Goal: Information Seeking & Learning: Learn about a topic

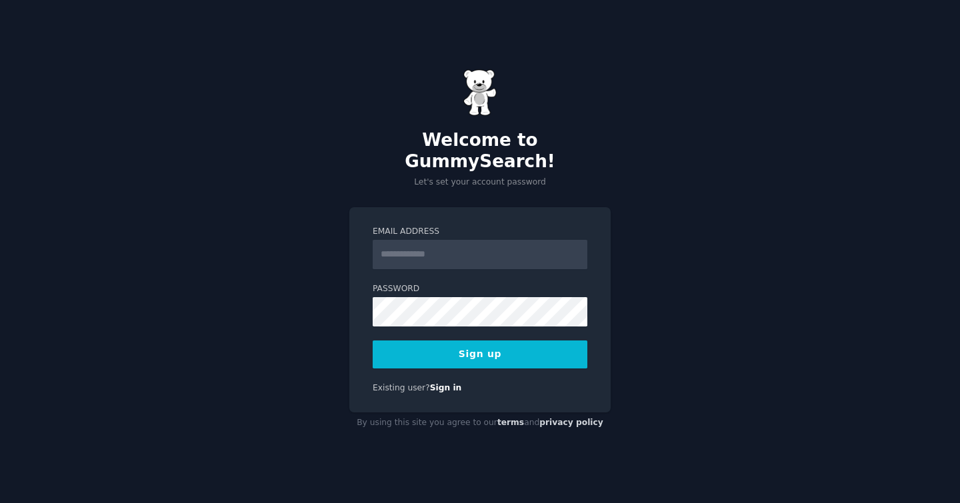
click at [449, 247] on input "Email Address" at bounding box center [480, 254] width 215 height 29
type input "**********"
click at [485, 349] on button "Sign up" at bounding box center [480, 355] width 215 height 28
click at [453, 345] on button "Sign up" at bounding box center [480, 355] width 215 height 28
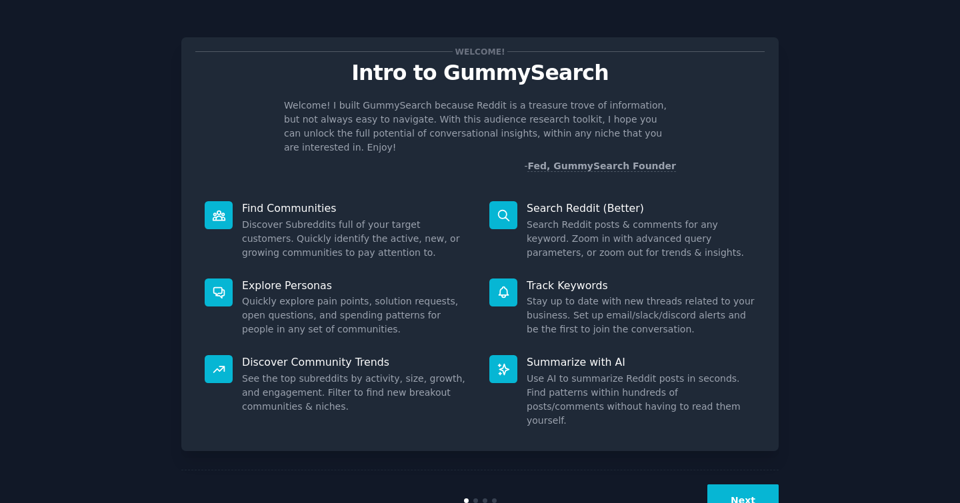
click at [743, 485] on button "Next" at bounding box center [742, 501] width 71 height 33
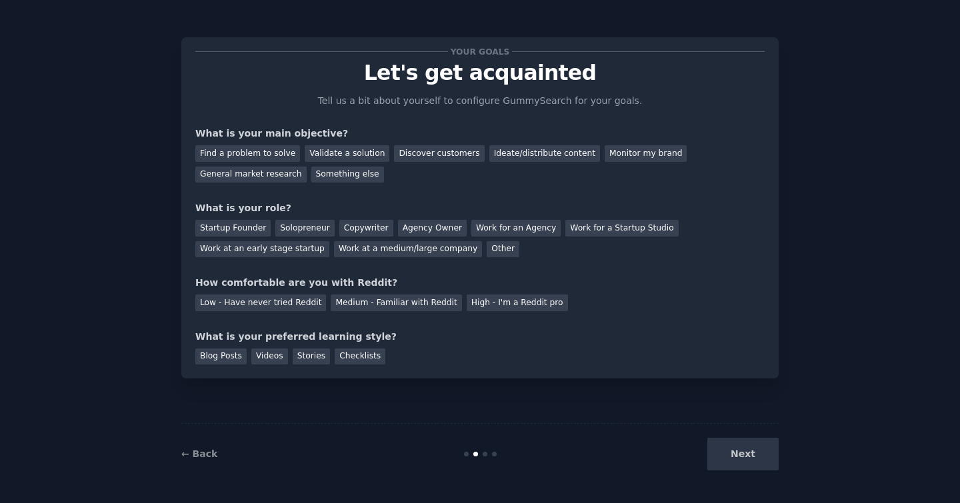
click at [744, 458] on div "Next" at bounding box center [678, 454] width 199 height 33
click at [720, 450] on div "Next" at bounding box center [678, 454] width 199 height 33
click at [359, 297] on div "Medium - Familiar with Reddit" at bounding box center [396, 303] width 131 height 17
click at [318, 362] on div "Stories" at bounding box center [311, 357] width 37 height 17
click at [749, 463] on div "Next" at bounding box center [678, 454] width 199 height 33
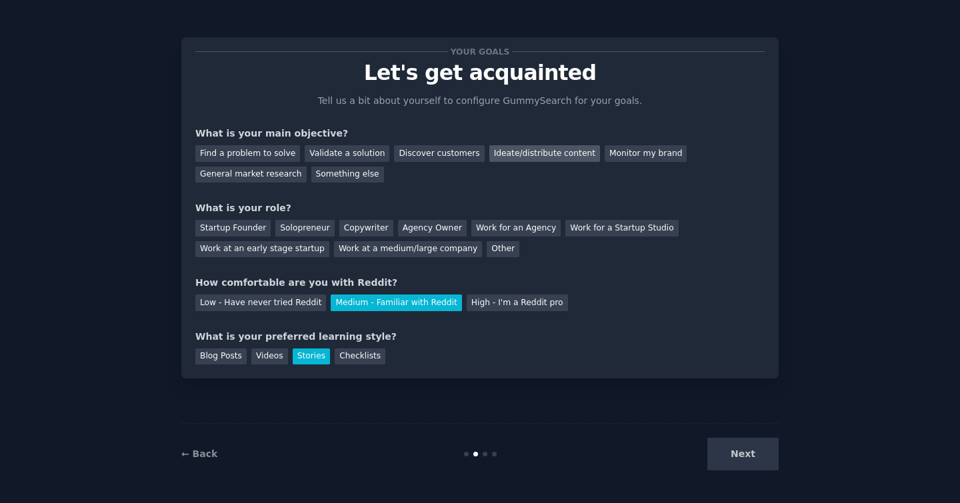
click at [527, 147] on div "Ideate/distribute content" at bounding box center [544, 153] width 111 height 17
click at [320, 229] on div "Solopreneur" at bounding box center [304, 228] width 59 height 17
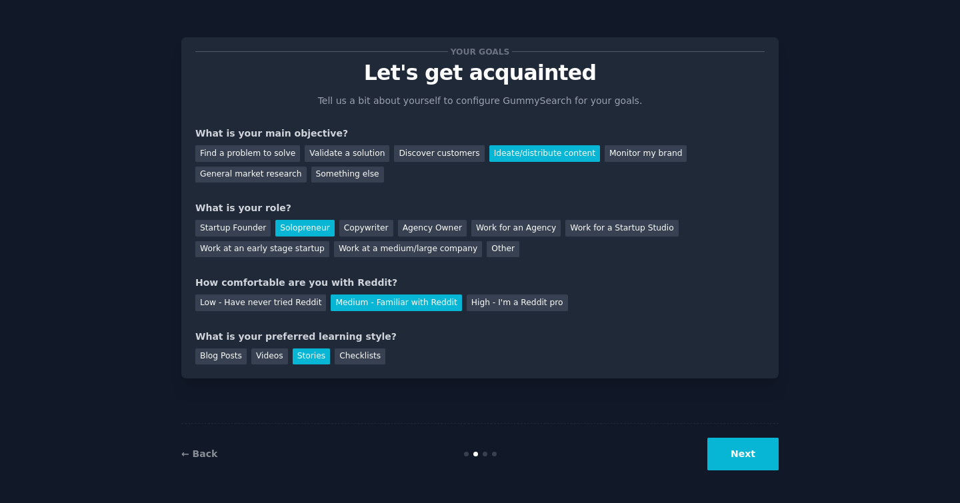
click at [737, 452] on button "Next" at bounding box center [742, 454] width 71 height 33
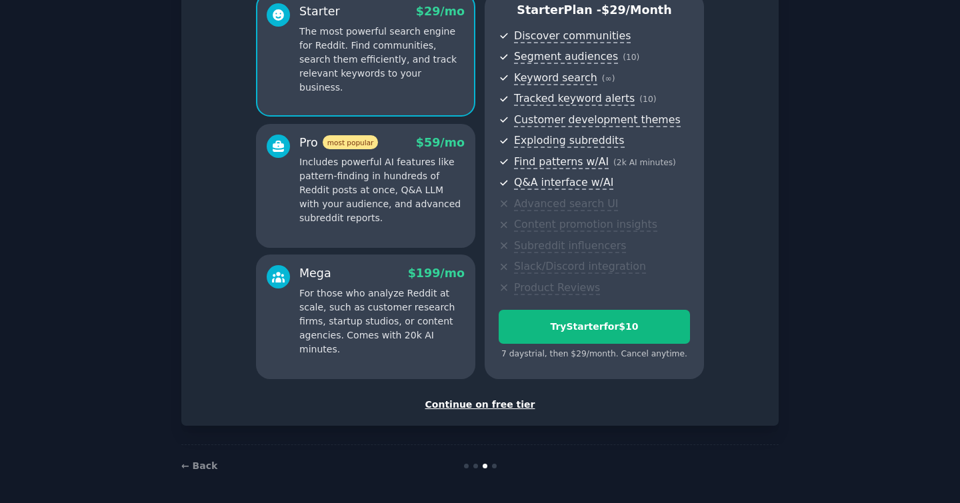
scroll to position [129, 0]
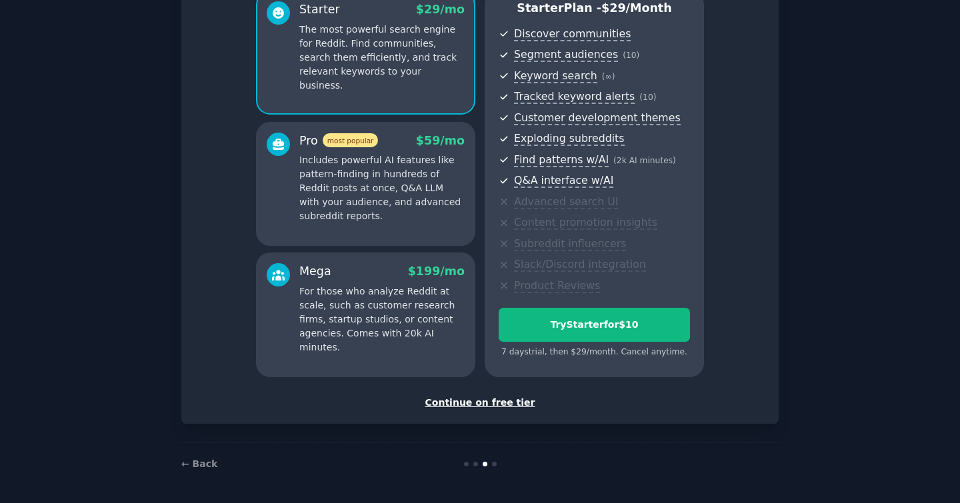
click at [504, 401] on div "Continue on free tier" at bounding box center [479, 403] width 569 height 14
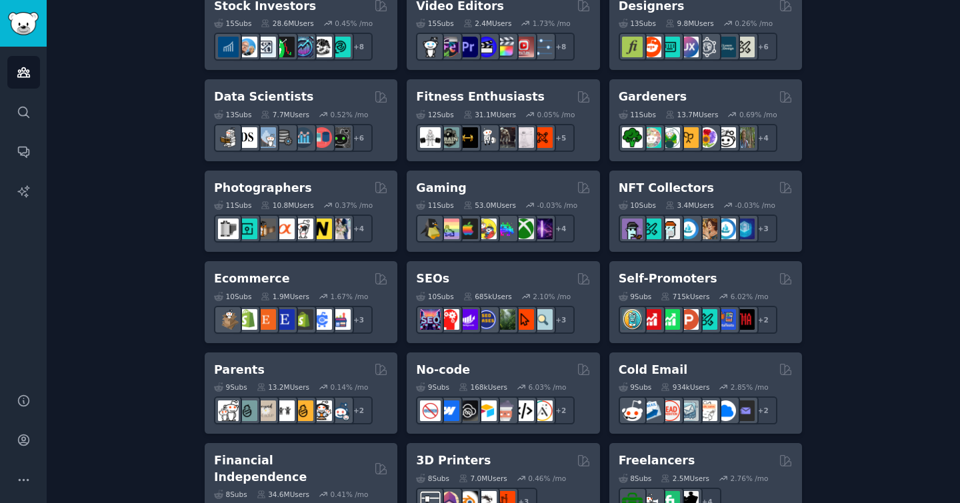
scroll to position [541, 0]
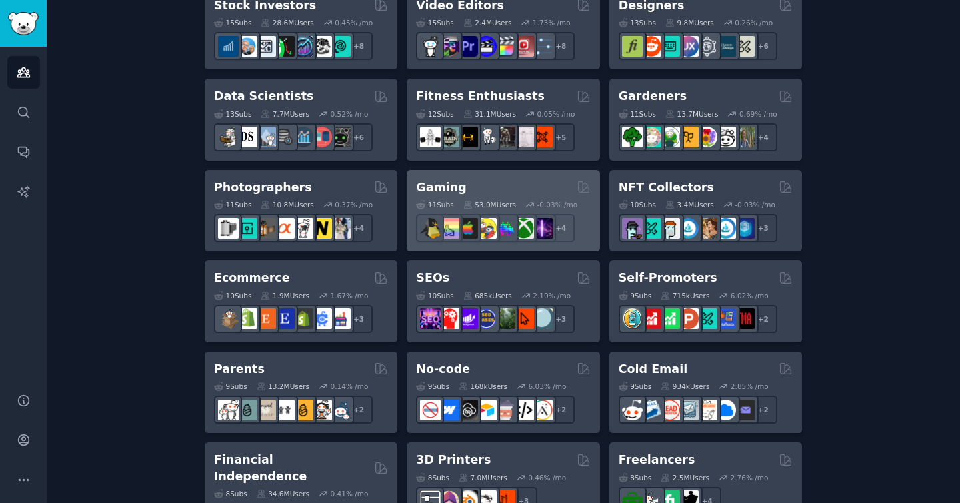
click at [453, 185] on h2 "Gaming" at bounding box center [441, 187] width 50 height 17
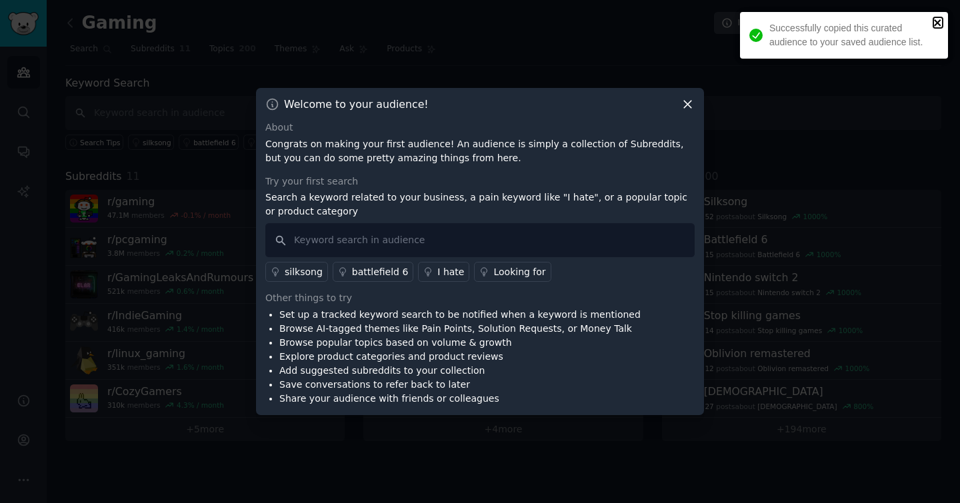
click at [935, 24] on icon "close" at bounding box center [937, 22] width 7 height 7
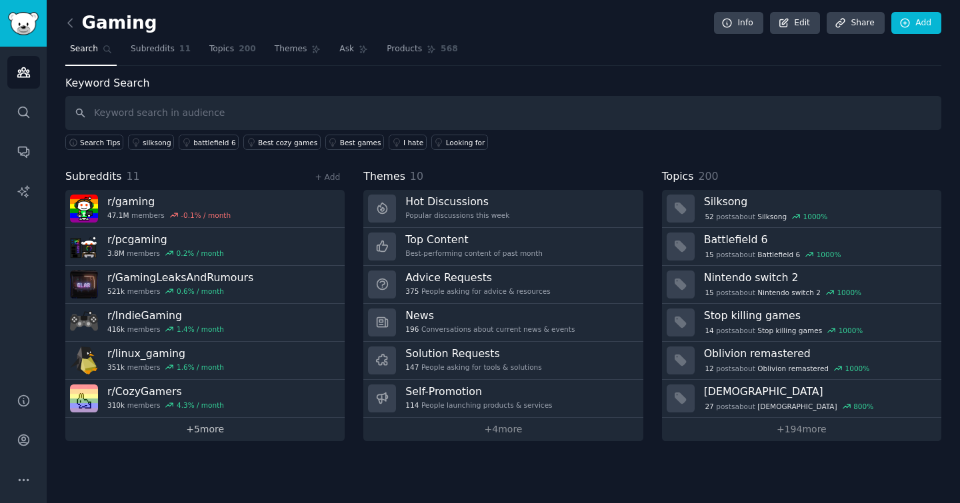
click at [207, 431] on link "+ 5 more" at bounding box center [204, 429] width 279 height 23
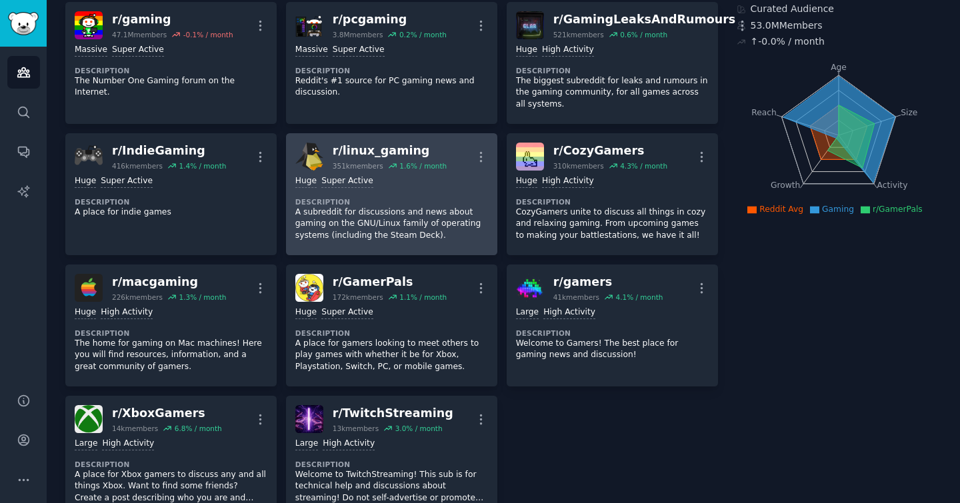
scroll to position [127, 0]
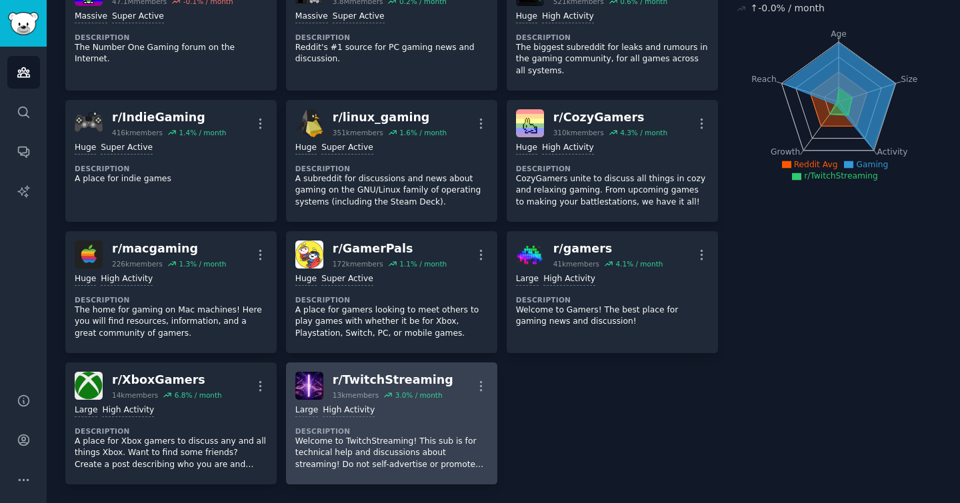
click at [382, 417] on div ">= 80th percentile for submissions / day Large High Activity Description Welcom…" at bounding box center [391, 437] width 193 height 75
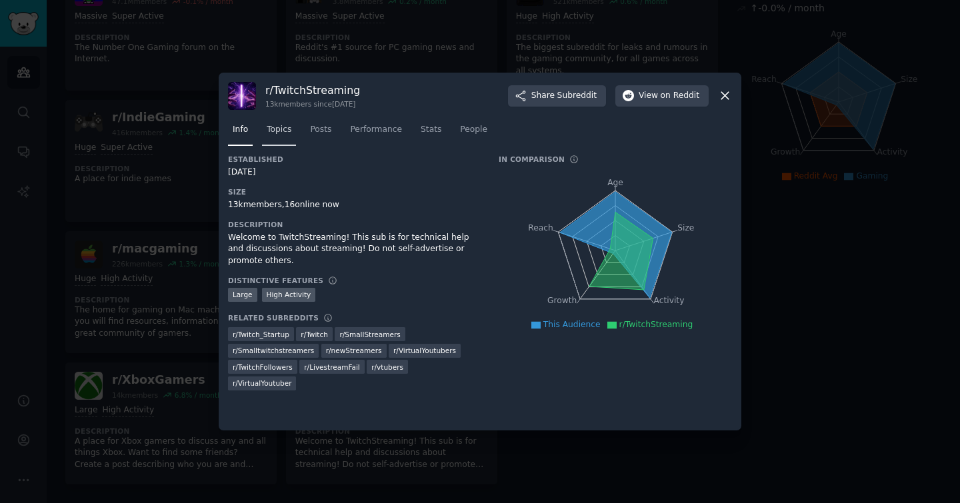
click at [275, 129] on span "Topics" at bounding box center [279, 130] width 25 height 12
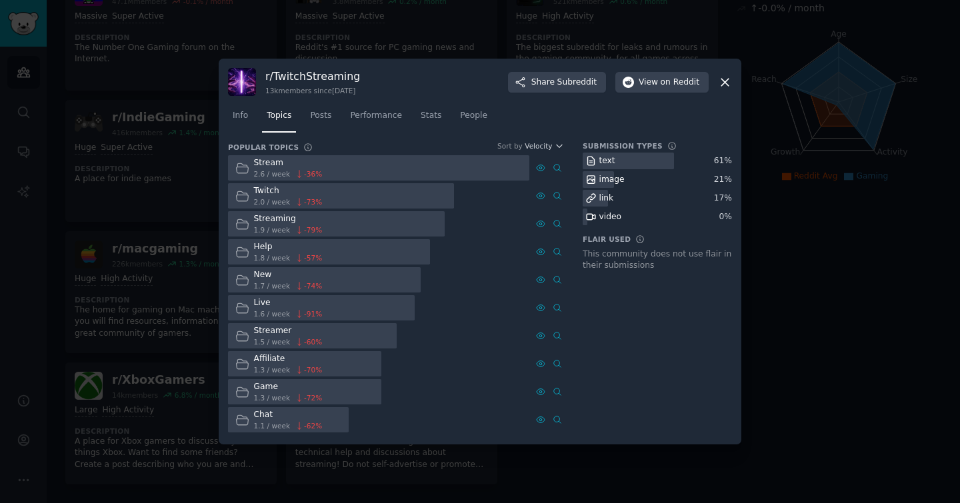
click at [334, 199] on div at bounding box center [341, 196] width 226 height 26
click at [323, 122] on link "Posts" at bounding box center [320, 118] width 31 height 27
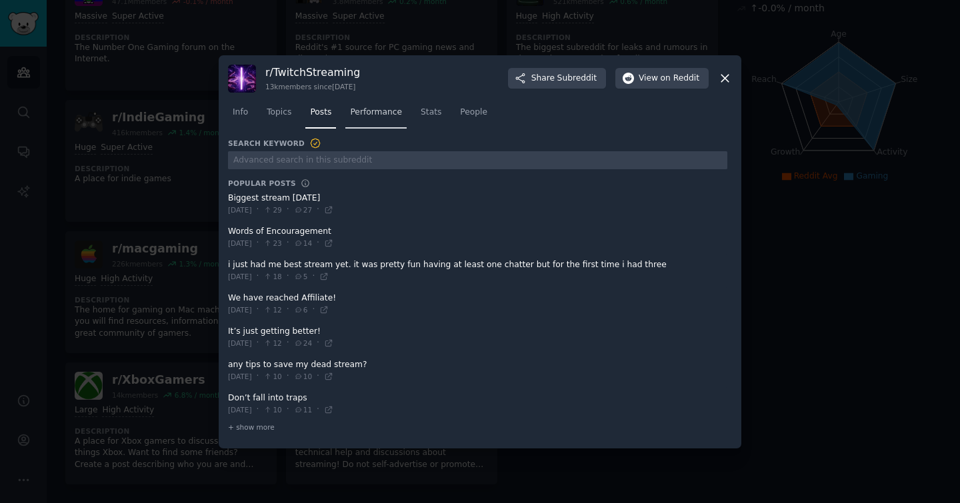
click at [397, 121] on link "Performance" at bounding box center [375, 115] width 61 height 27
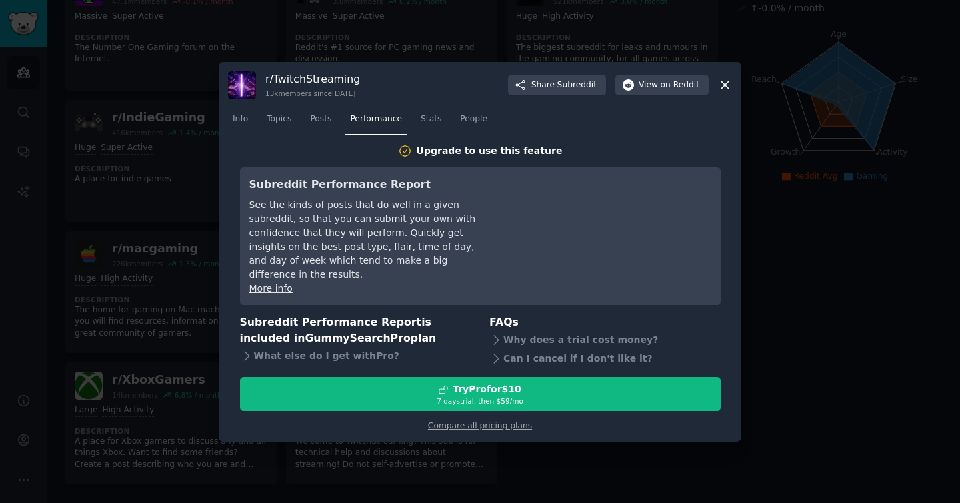
click at [719, 92] on icon at bounding box center [725, 85] width 14 height 14
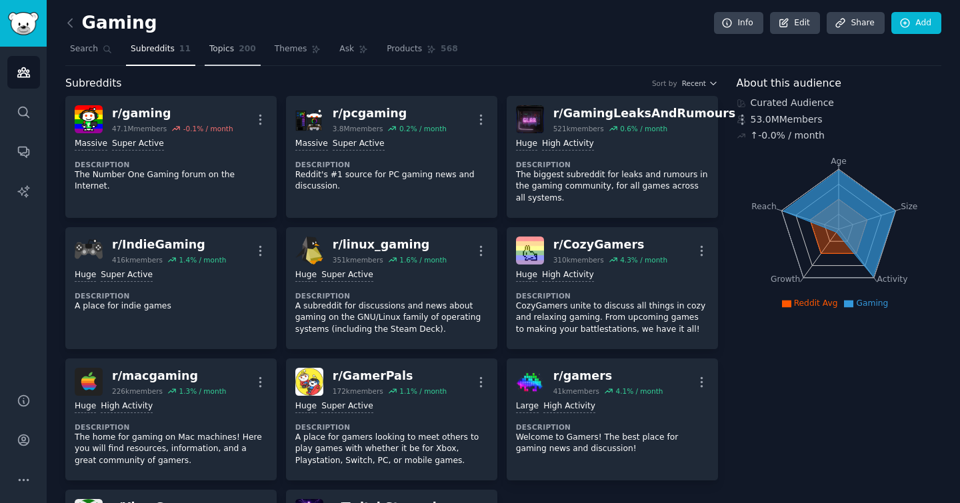
click at [219, 50] on span "Topics" at bounding box center [221, 49] width 25 height 12
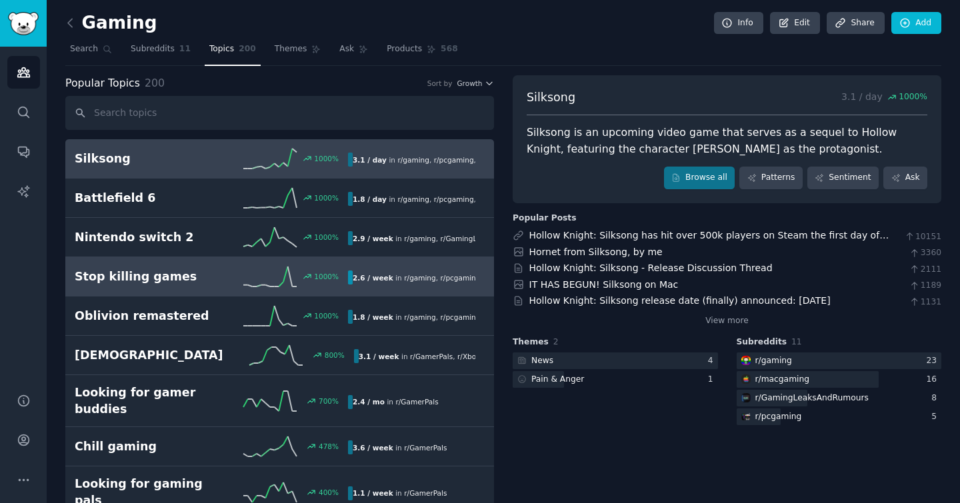
click at [183, 283] on h2 "Stop killing games" at bounding box center [143, 277] width 137 height 17
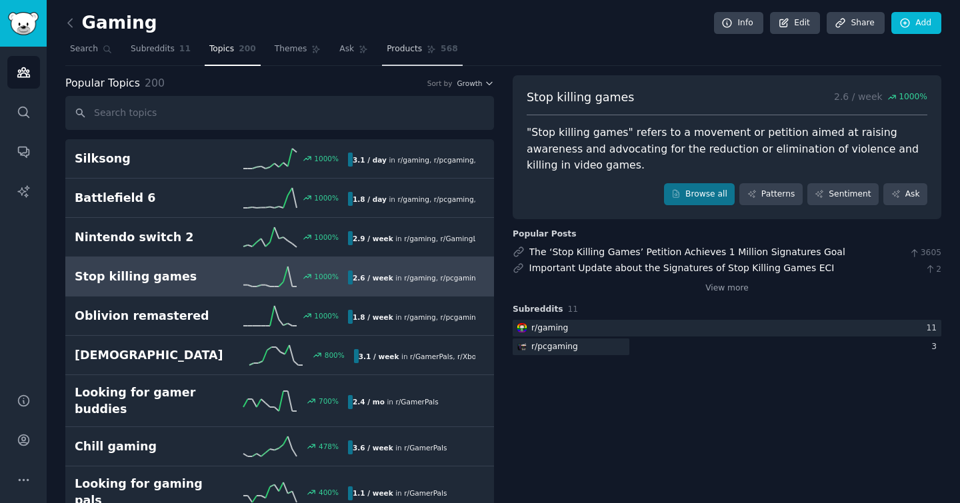
click at [395, 64] on link "Products 568" at bounding box center [422, 52] width 80 height 27
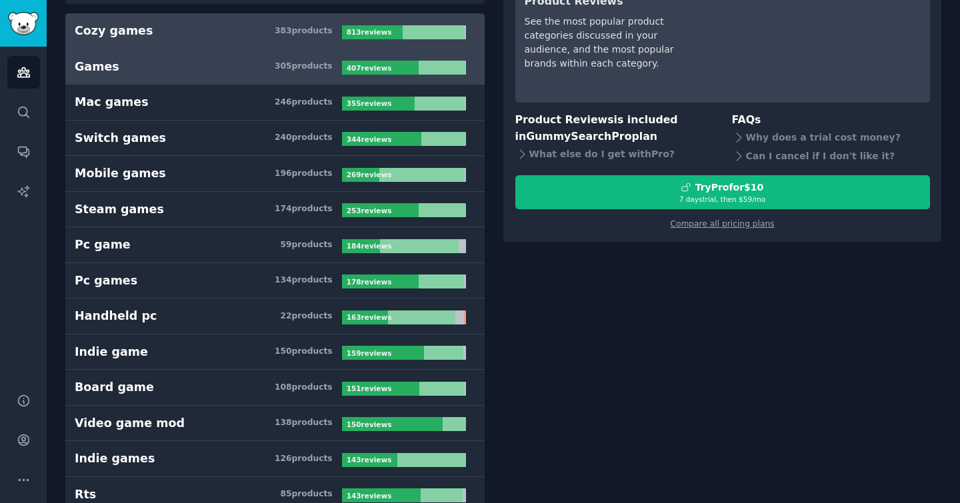
scroll to position [186, 0]
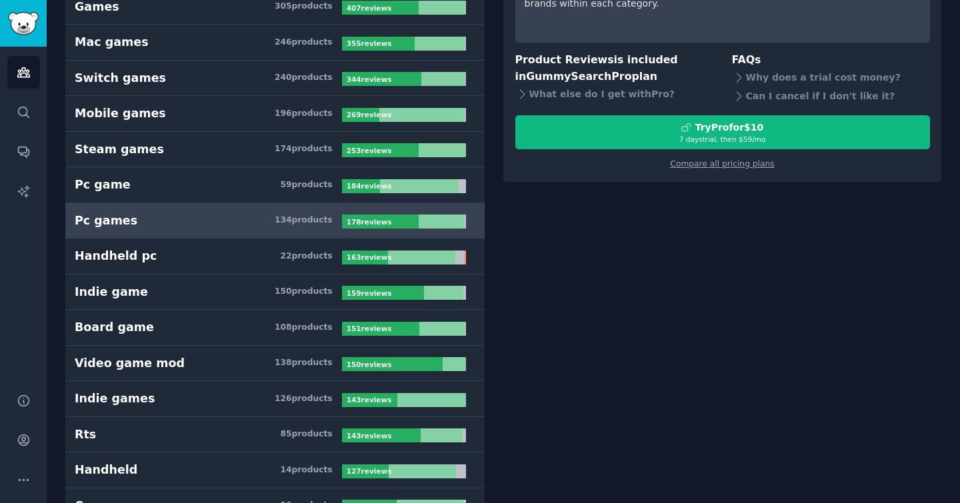
click at [195, 215] on h3 "Pc games 134 product s" at bounding box center [208, 221] width 267 height 17
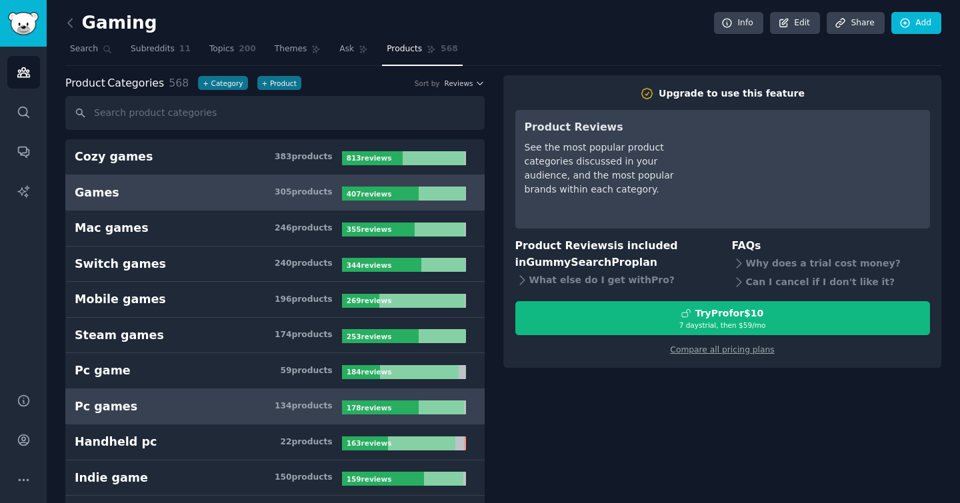
click at [201, 202] on link "Games 305 product s 407 review s" at bounding box center [274, 193] width 419 height 36
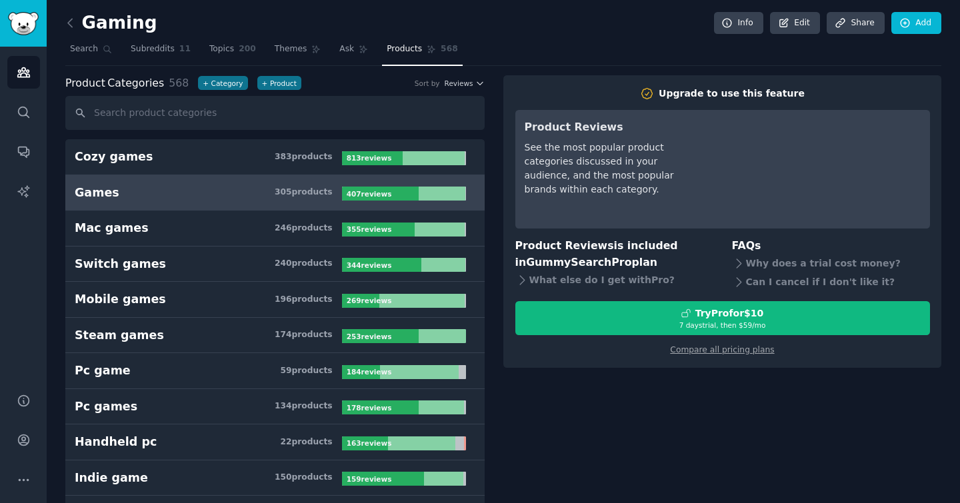
click at [79, 13] on link at bounding box center [73, 23] width 17 height 21
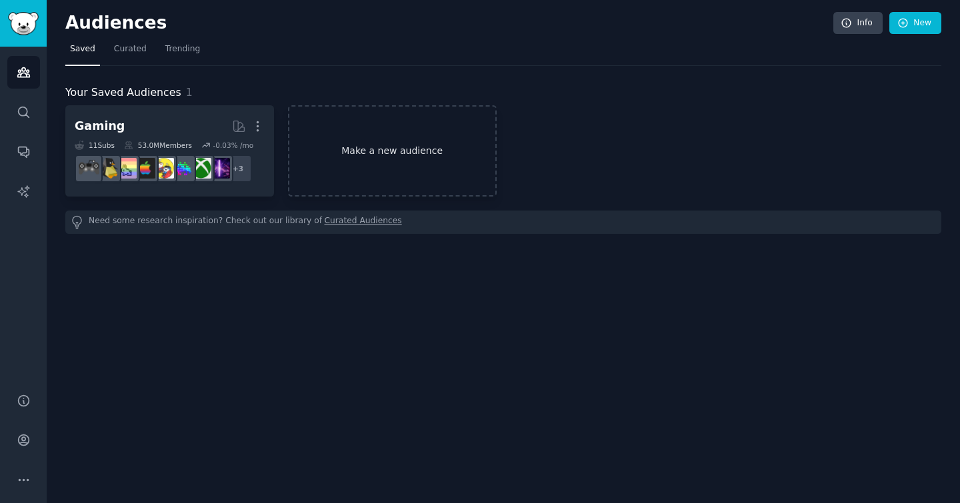
click at [343, 166] on link "Make a new audience" at bounding box center [392, 150] width 209 height 91
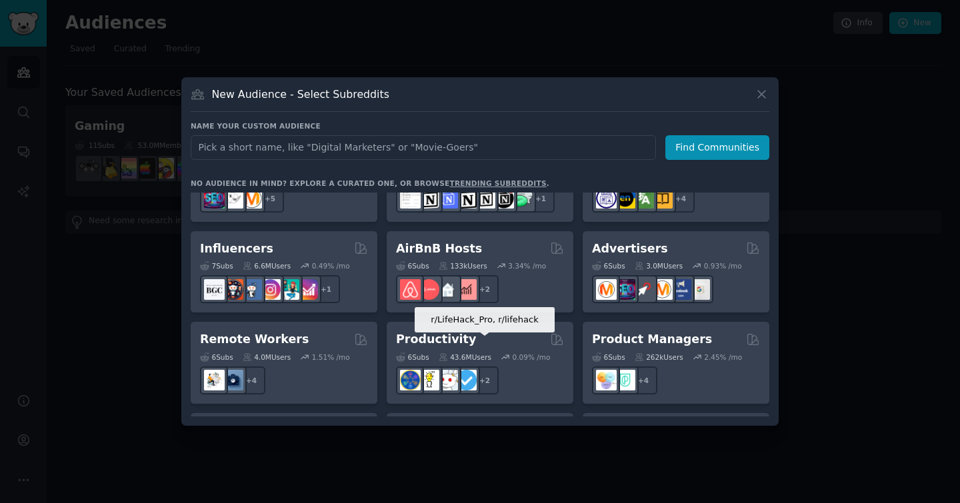
scroll to position [887, 0]
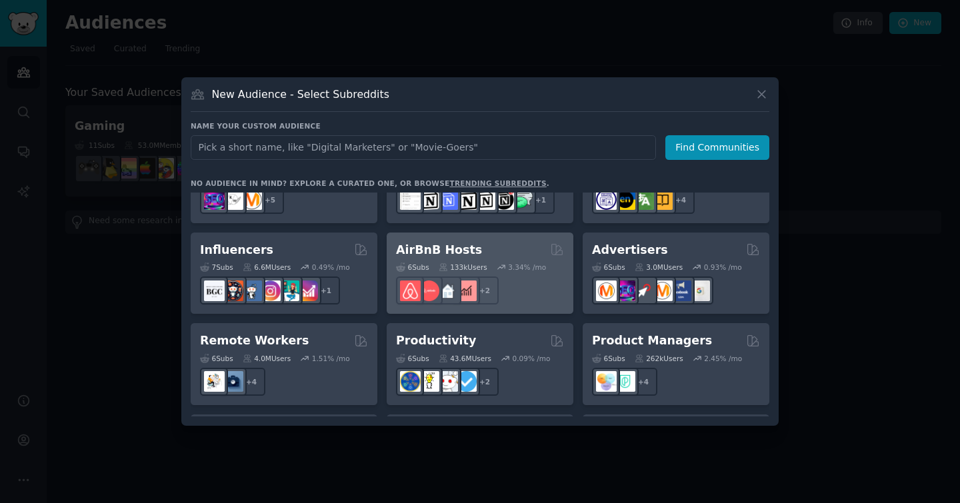
click at [534, 285] on div "+ 2" at bounding box center [480, 291] width 168 height 28
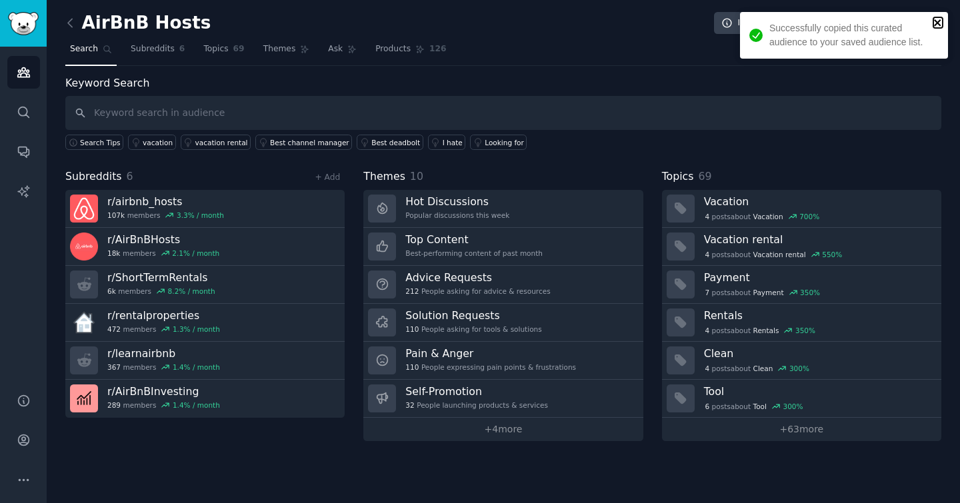
click at [938, 25] on icon "close" at bounding box center [938, 22] width 9 height 11
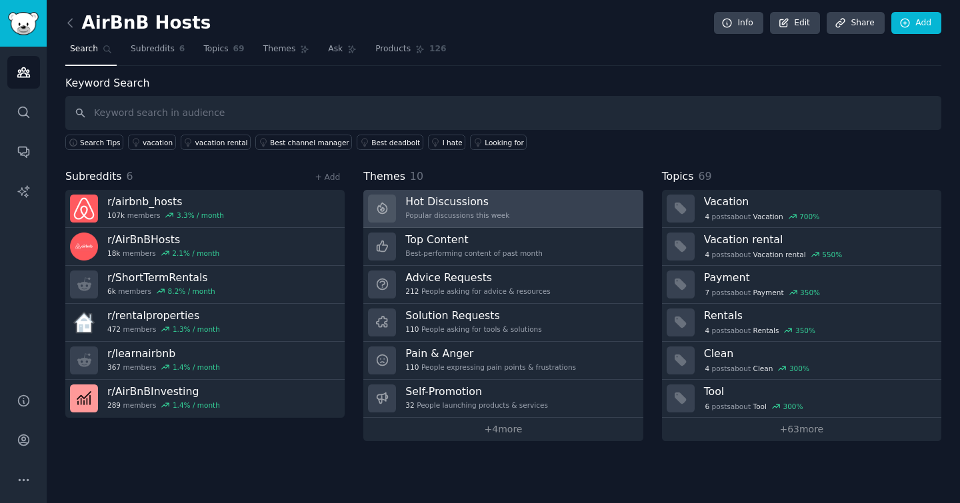
click at [509, 219] on link "Hot Discussions Popular discussions this week" at bounding box center [502, 209] width 279 height 38
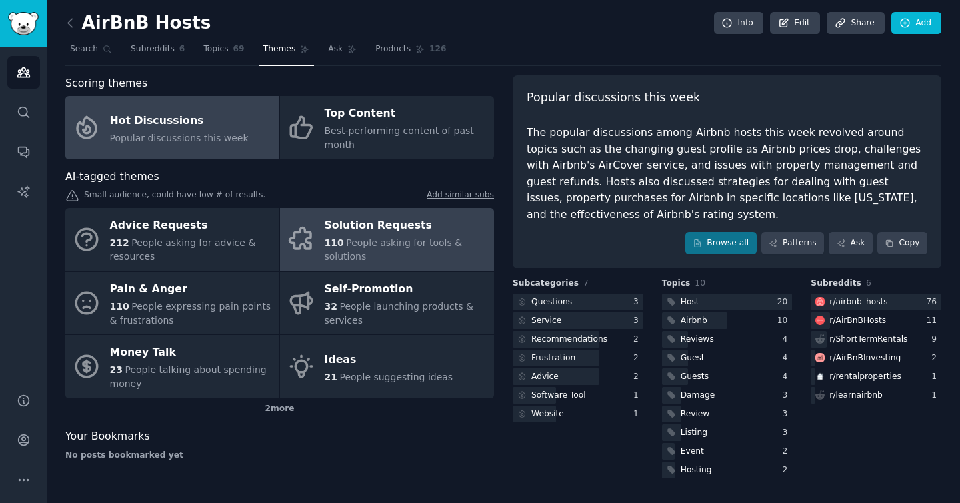
click at [363, 247] on span "People asking for tools & solutions" at bounding box center [394, 249] width 138 height 25
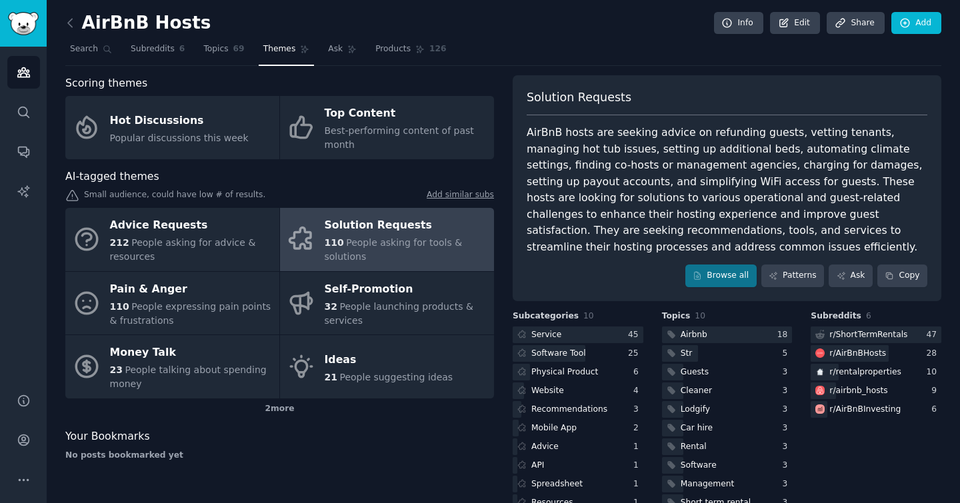
scroll to position [12, 0]
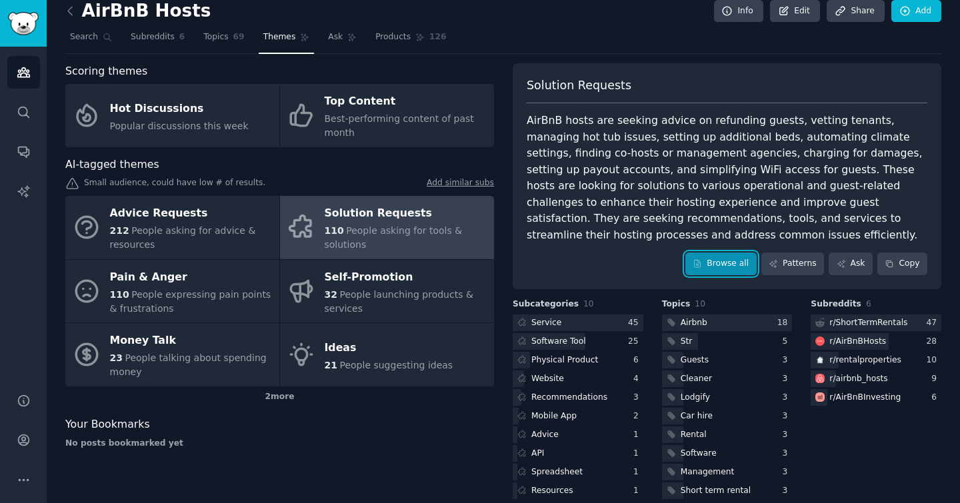
click at [703, 253] on link "Browse all" at bounding box center [720, 264] width 71 height 23
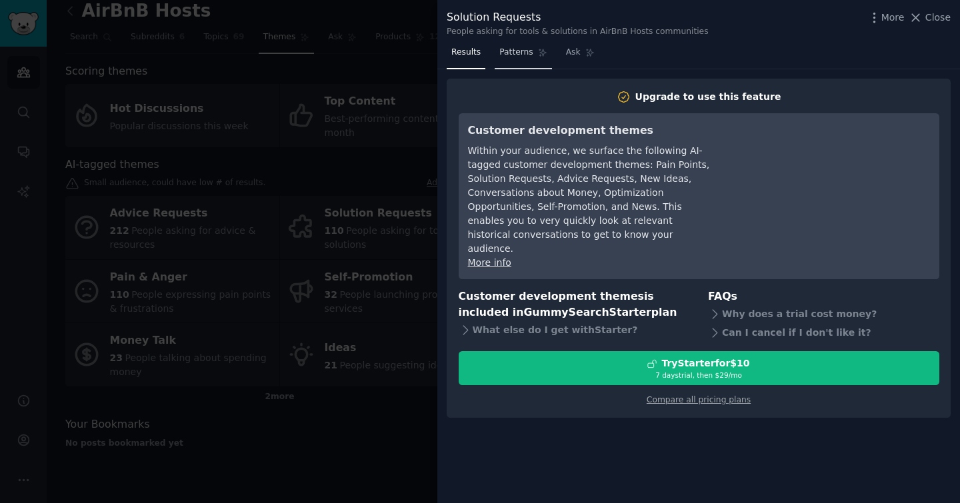
click at [516, 65] on link "Patterns" at bounding box center [523, 55] width 57 height 27
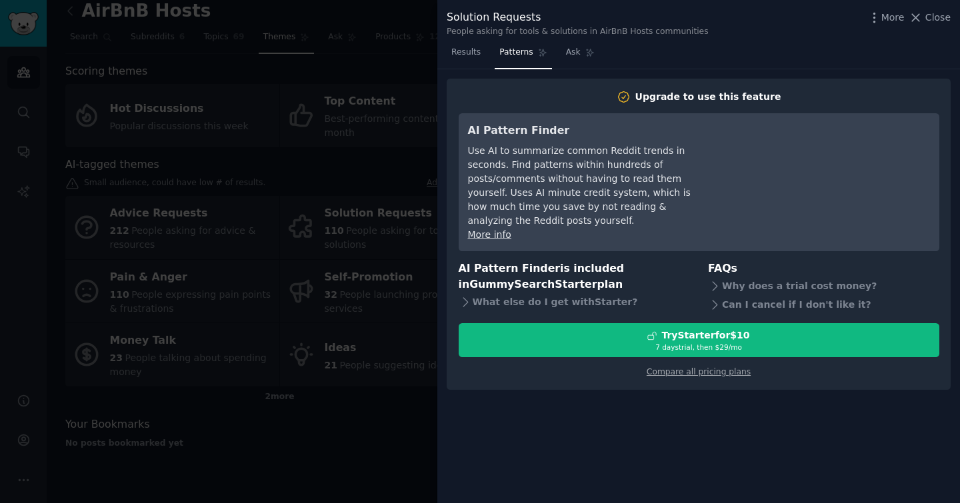
click at [555, 59] on nav "Results Patterns Ask" at bounding box center [523, 55] width 153 height 27
click at [563, 57] on link "Ask" at bounding box center [580, 55] width 38 height 27
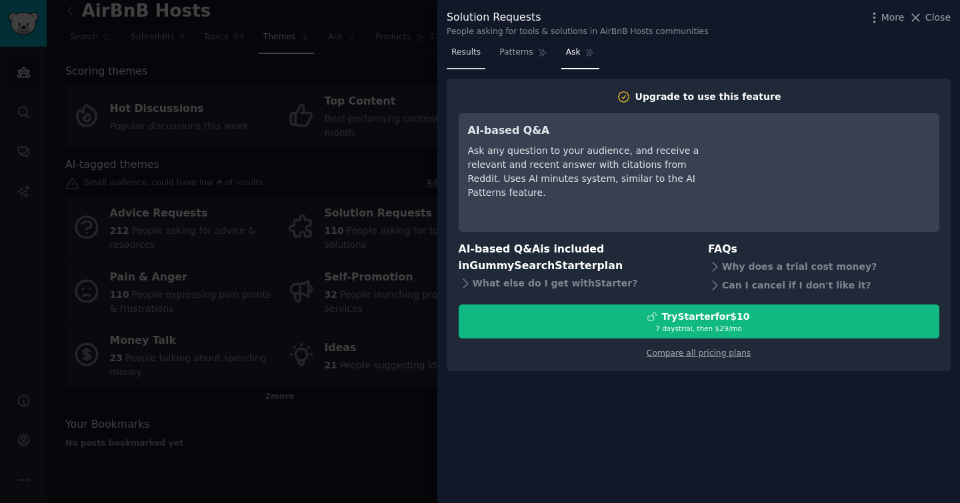
click at [472, 55] on span "Results" at bounding box center [465, 53] width 29 height 12
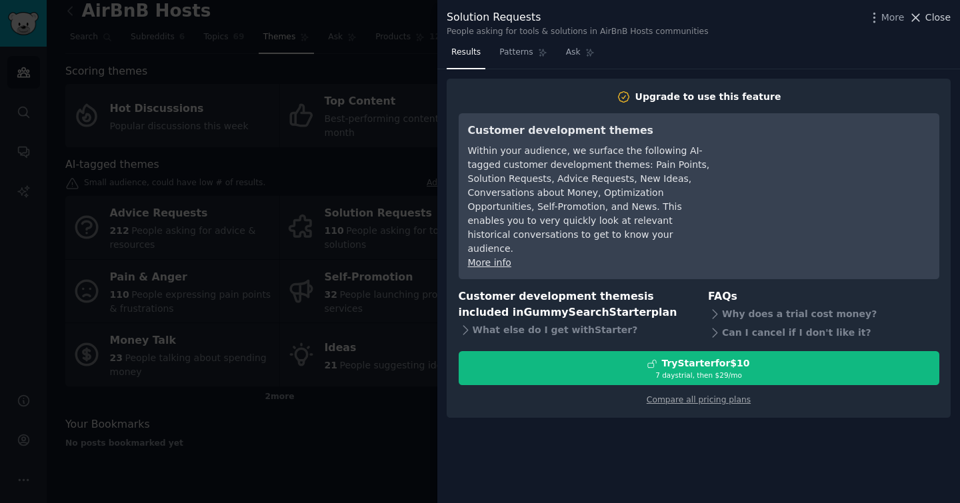
click at [931, 15] on span "Close" at bounding box center [938, 18] width 25 height 14
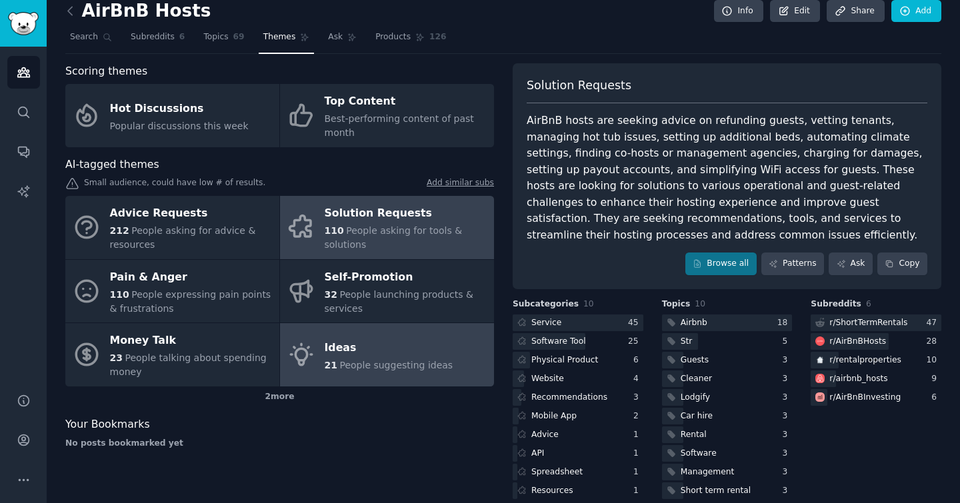
click at [373, 359] on div "21 People suggesting ideas" at bounding box center [389, 366] width 129 height 14
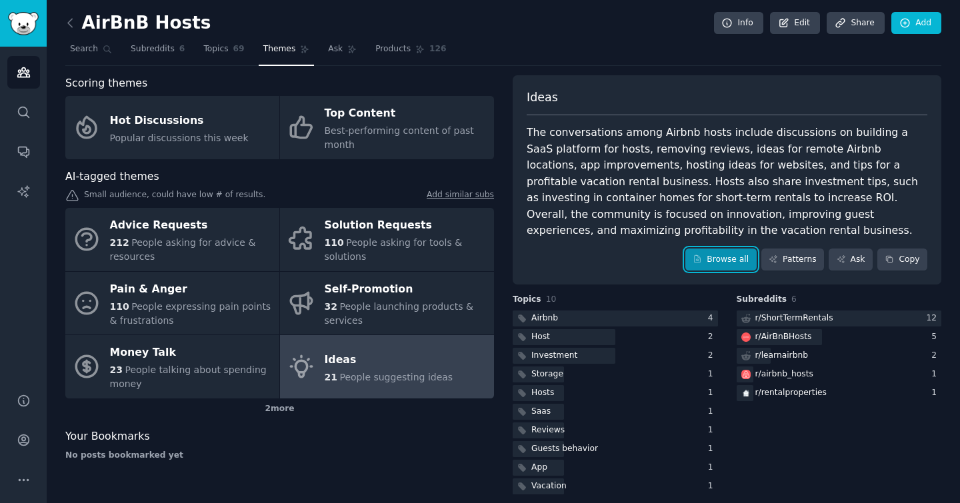
click at [713, 251] on link "Browse all" at bounding box center [720, 260] width 71 height 23
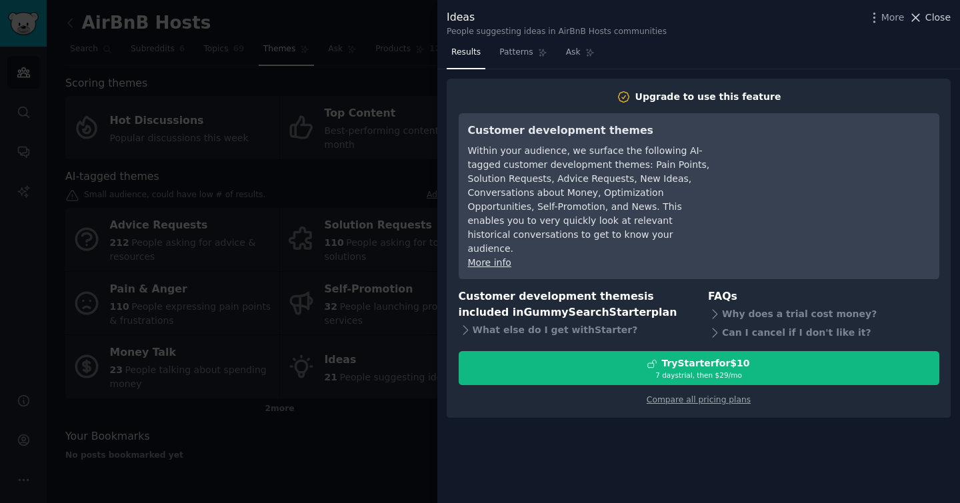
click at [933, 23] on span "Close" at bounding box center [938, 18] width 25 height 14
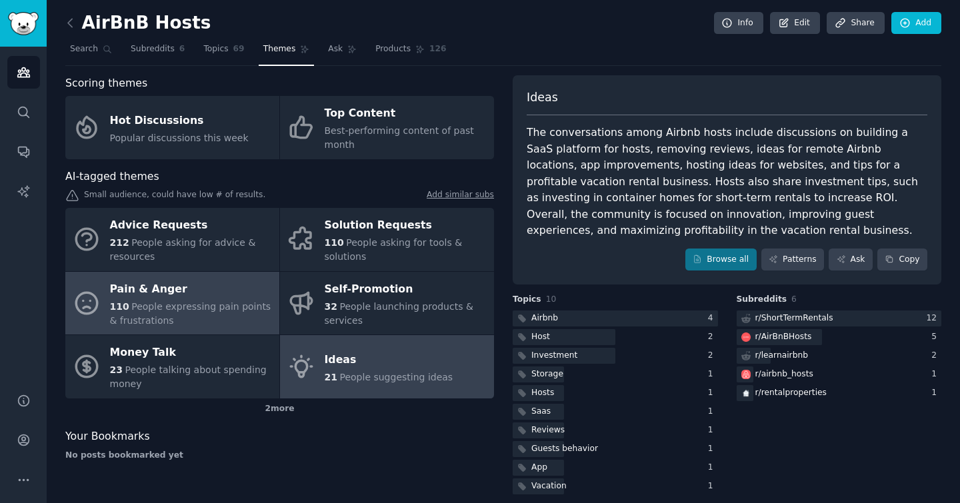
click at [213, 293] on div "Pain & Anger" at bounding box center [191, 289] width 163 height 21
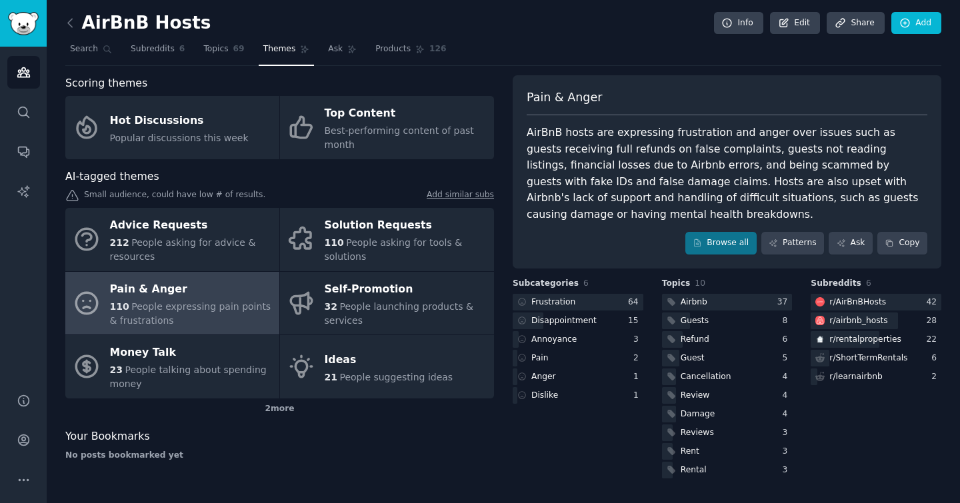
click at [195, 193] on div "Small audience, could have low # of results. Add similar subs" at bounding box center [279, 196] width 429 height 14
click at [288, 199] on div "Small audience, could have low # of results. Add similar subs" at bounding box center [279, 196] width 429 height 14
click at [277, 409] on div "2 more" at bounding box center [279, 409] width 429 height 21
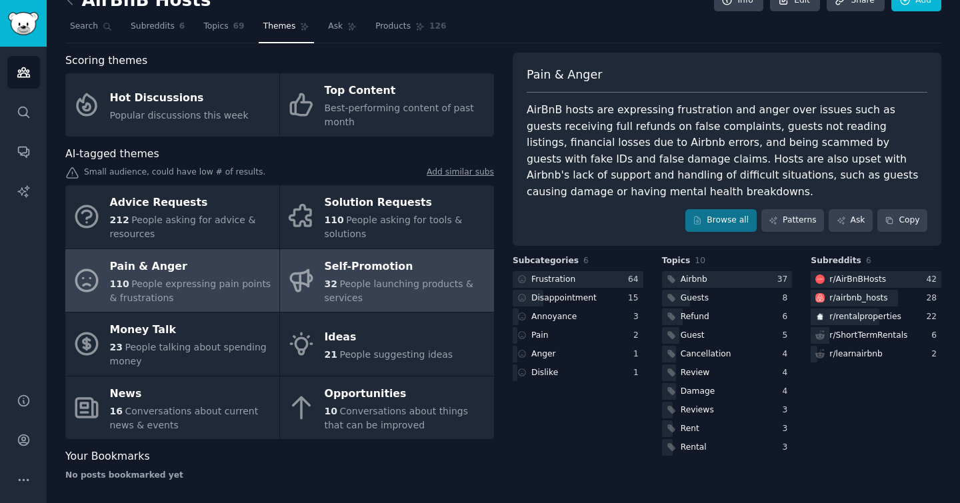
scroll to position [29, 0]
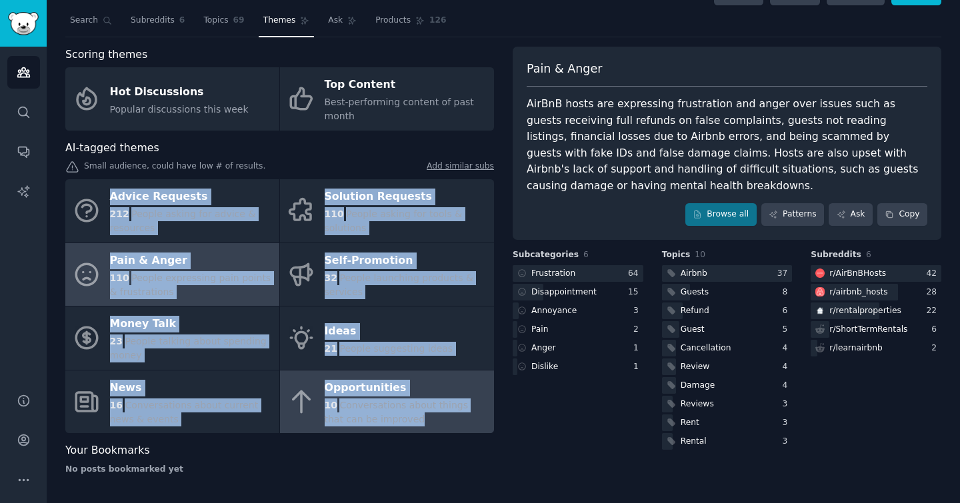
drag, startPoint x: 62, startPoint y: 188, endPoint x: 394, endPoint y: 424, distance: 407.4
click at [394, 424] on div "AirBnB Hosts Info Edit Share Add Search Subreddits 6 Topics 69 Themes Ask Produ…" at bounding box center [504, 237] width 914 height 532
copy div "Advice Requests 212 People asking for advice & resources Solution Requests 110 …"
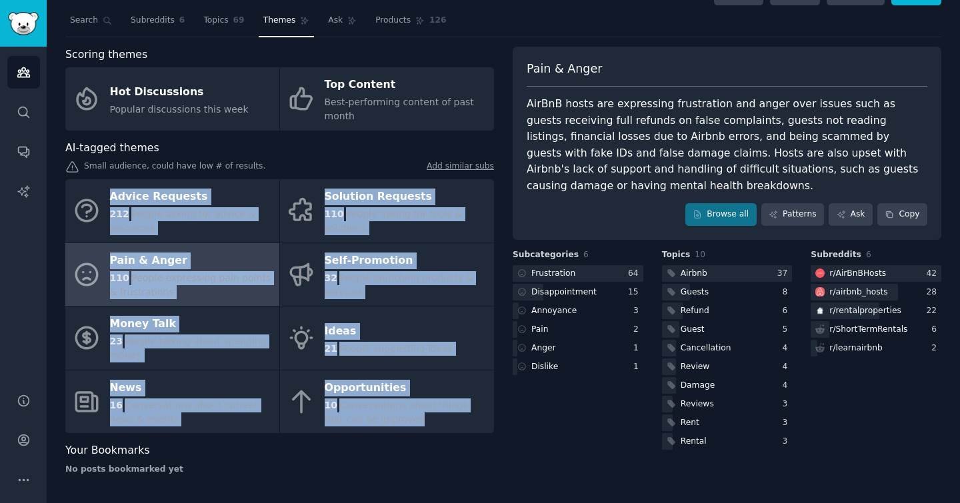
click at [500, 216] on div "Scoring themes Hot Discussions Popular discussions this week Top Content Best-p…" at bounding box center [503, 266] width 876 height 439
